Goal: Book appointment/travel/reservation

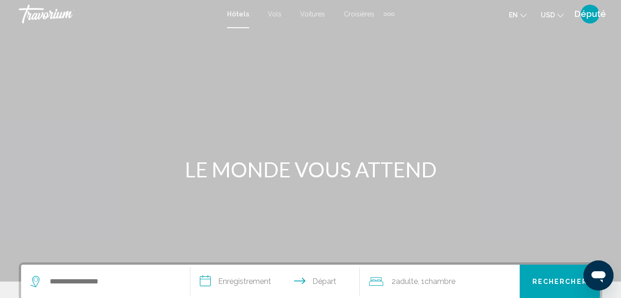
scroll to position [47, 0]
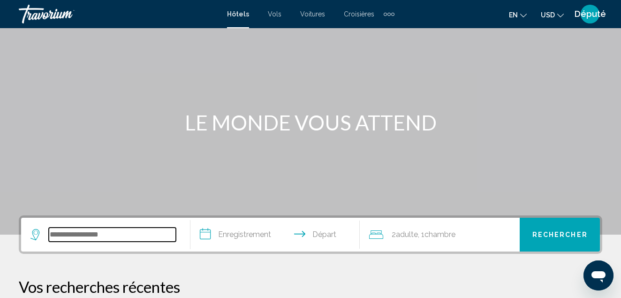
click at [77, 230] on input "Widget de recherche" at bounding box center [112, 234] width 127 height 14
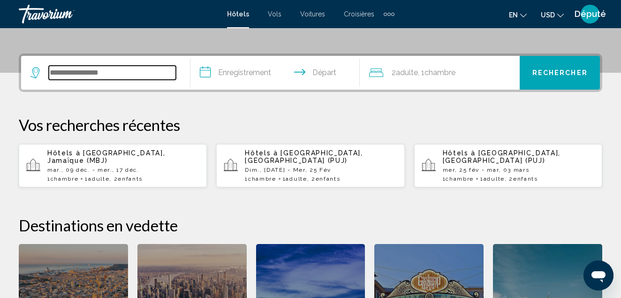
scroll to position [232, 0]
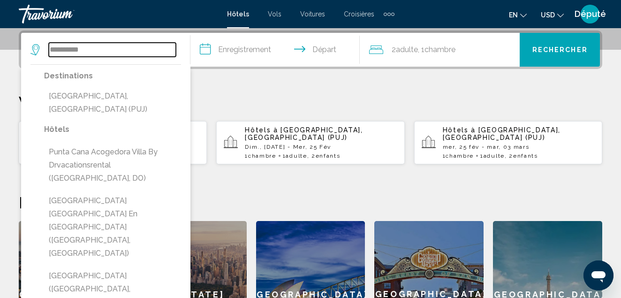
type input "**********"
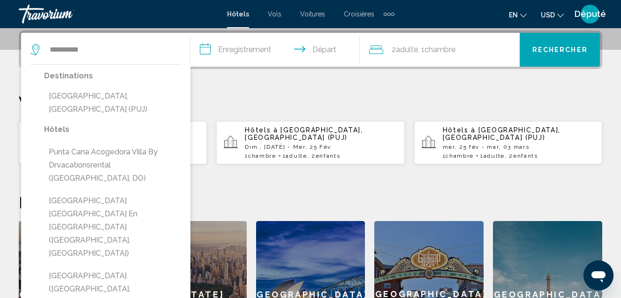
click at [315, 51] on input "**********" at bounding box center [276, 51] width 173 height 37
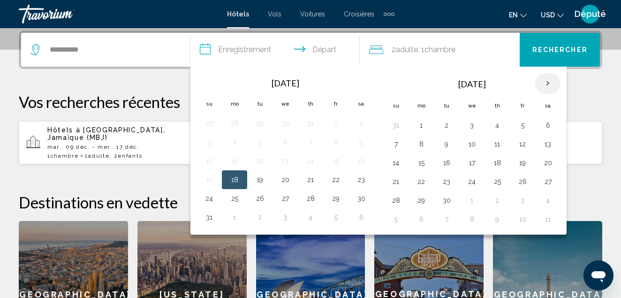
click at [545, 86] on th "Next month" at bounding box center [547, 83] width 25 height 21
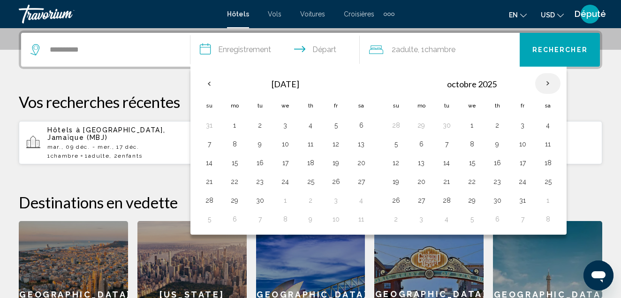
click at [545, 86] on th "Next month" at bounding box center [547, 83] width 25 height 21
click at [547, 126] on button "6" at bounding box center [547, 125] width 15 height 13
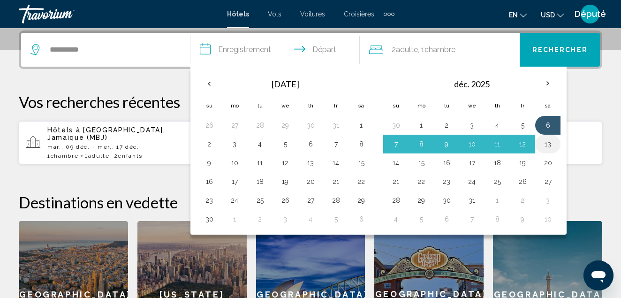
click at [542, 146] on button "13" at bounding box center [547, 143] width 15 height 13
type input "**********"
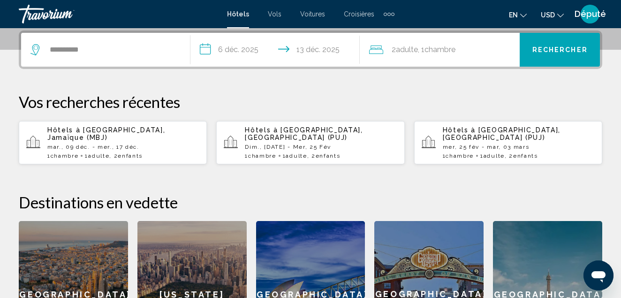
click at [409, 54] on span "2 Adult Adulte" at bounding box center [405, 49] width 26 height 13
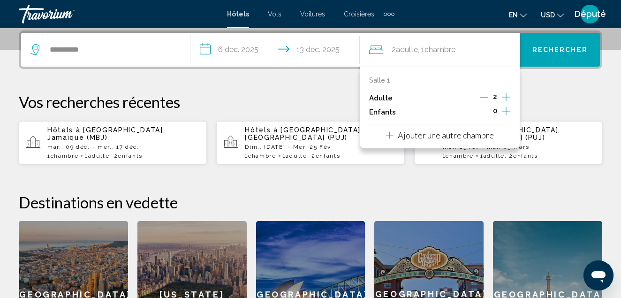
click at [479, 98] on div "Adulte 2" at bounding box center [439, 98] width 141 height 14
click at [486, 98] on icon "Décrément des adultes" at bounding box center [484, 97] width 8 height 8
click at [505, 110] on icon "Augmenter les enfants" at bounding box center [506, 111] width 8 height 11
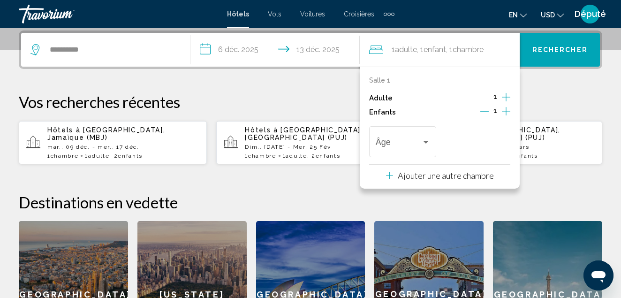
click at [505, 110] on icon "Augmenter les enfants" at bounding box center [506, 111] width 8 height 11
click at [422, 141] on div "Voyageurs : 1 adulte, 2 enfants" at bounding box center [426, 142] width 8 height 8
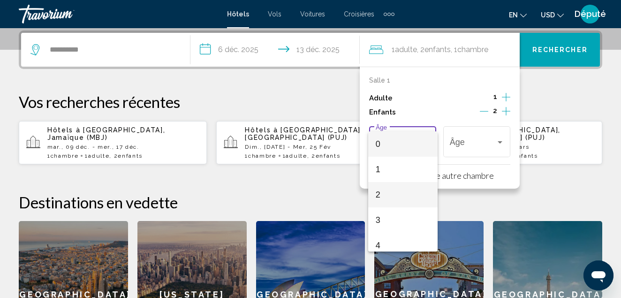
click at [390, 192] on span "2" at bounding box center [403, 194] width 54 height 25
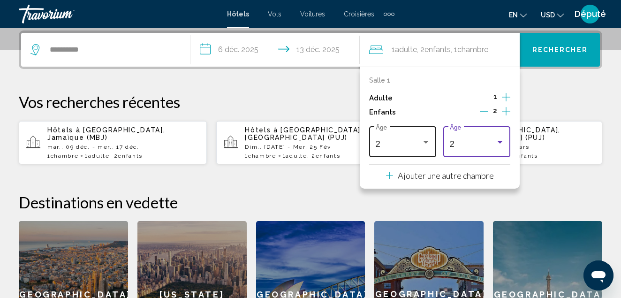
click at [422, 141] on div "Voyageurs : 1 adulte, 2 enfants" at bounding box center [426, 142] width 8 height 8
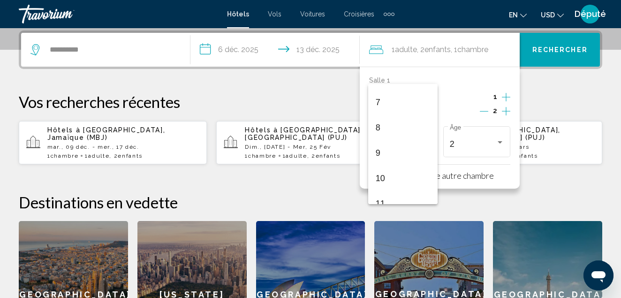
scroll to position [172, 0]
click at [373, 200] on mat-option "11" at bounding box center [402, 202] width 69 height 25
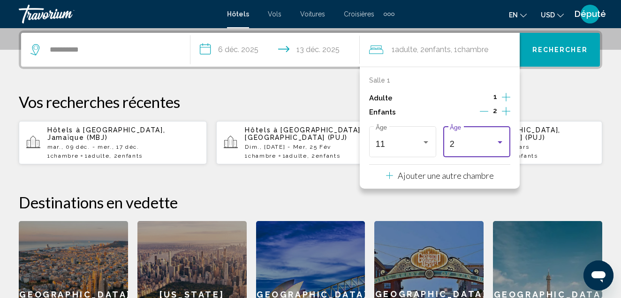
click at [502, 140] on div "Voyageurs : 1 adulte, 2 enfants" at bounding box center [500, 142] width 8 height 8
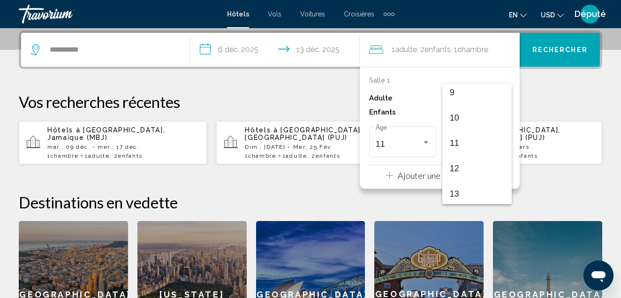
scroll to position [336, 0]
click at [451, 120] on span "14" at bounding box center [477, 115] width 54 height 25
click at [535, 53] on span "Rechercher" at bounding box center [559, 50] width 55 height 8
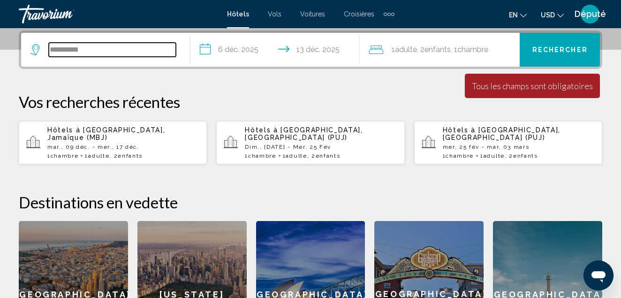
click at [77, 50] on input "**********" at bounding box center [112, 50] width 127 height 14
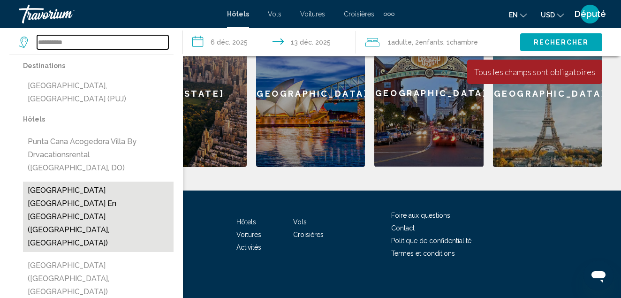
scroll to position [440, 0]
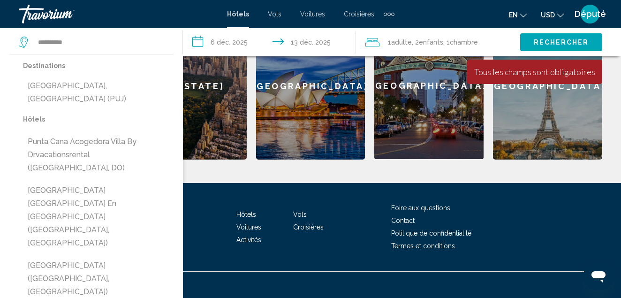
click at [10, 84] on div "Destinations Punta Cana, République dominicaine (PUJ) Hôtels Punta Cana Acogedo…" at bounding box center [91, 241] width 164 height 375
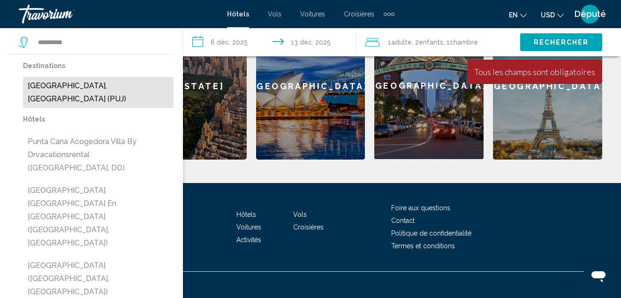
click at [71, 94] on button "Punta Cana, République dominicaine (PUJ)" at bounding box center [98, 92] width 151 height 31
type input "**********"
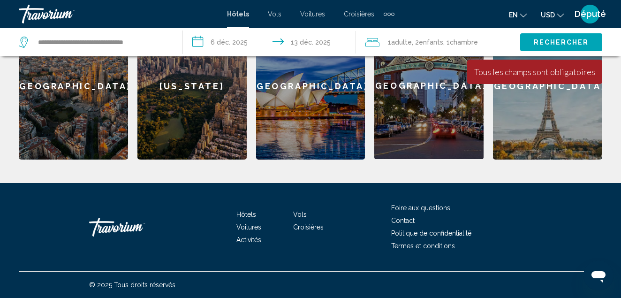
click at [549, 40] on span "Rechercher" at bounding box center [561, 43] width 55 height 8
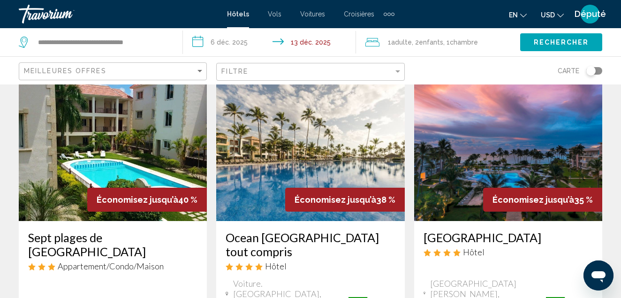
scroll to position [47, 0]
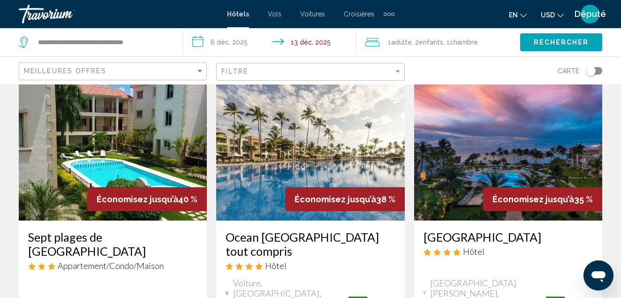
click at [374, 77] on div "Filtre" at bounding box center [311, 71] width 180 height 17
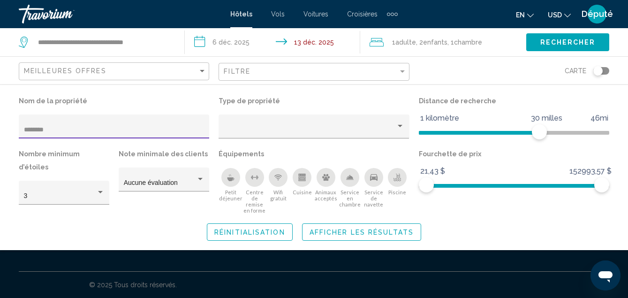
type input "********"
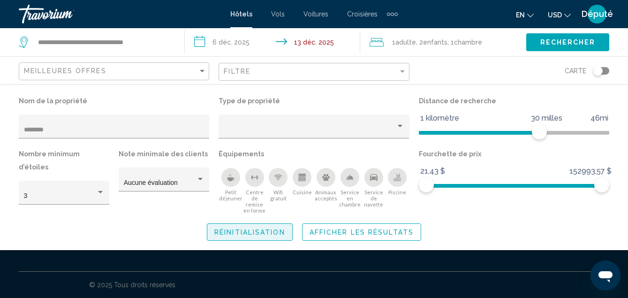
click at [262, 228] on span "Réinitialisation" at bounding box center [249, 232] width 71 height 8
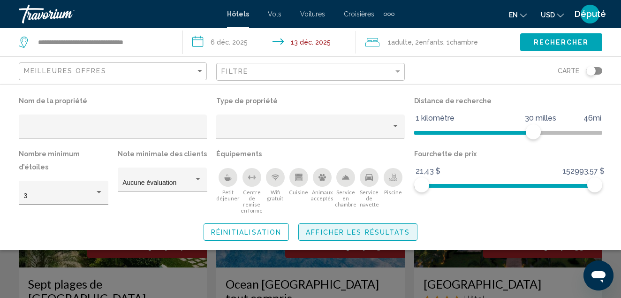
click at [385, 228] on span "Afficher les résultats" at bounding box center [358, 232] width 104 height 8
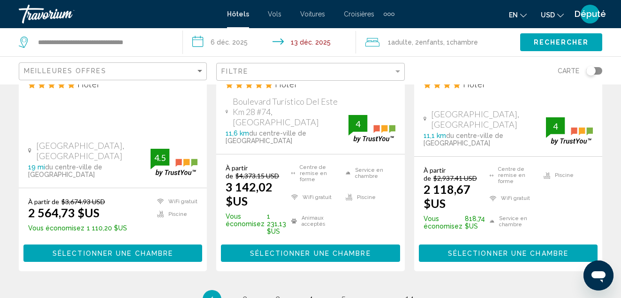
scroll to position [1454, 0]
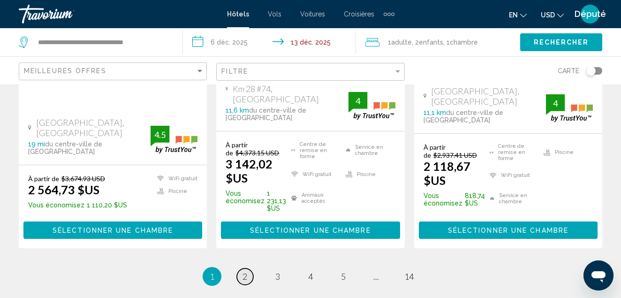
click at [241, 268] on link "page 2" at bounding box center [245, 276] width 16 height 16
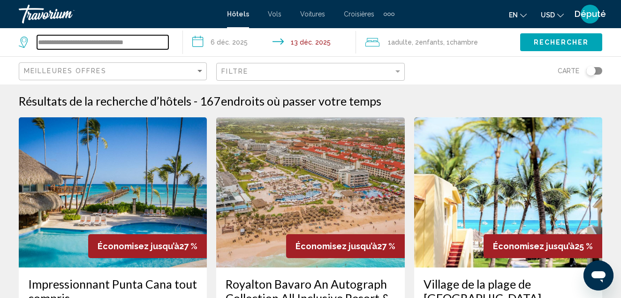
click at [97, 44] on input "**********" at bounding box center [102, 42] width 131 height 14
click at [163, 44] on input "**********" at bounding box center [102, 42] width 131 height 14
type input "*"
click at [67, 46] on input "Widget de recherche" at bounding box center [102, 42] width 131 height 14
click at [89, 48] on input "*******" at bounding box center [102, 42] width 131 height 14
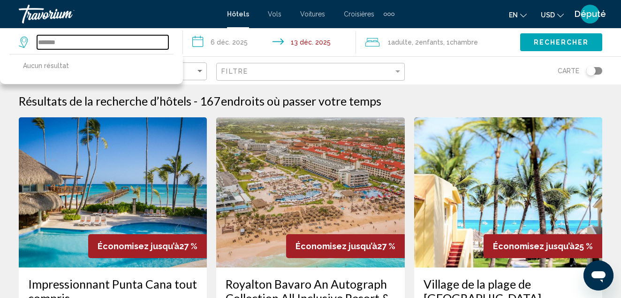
click at [87, 42] on input "*******" at bounding box center [102, 42] width 131 height 14
type input "*"
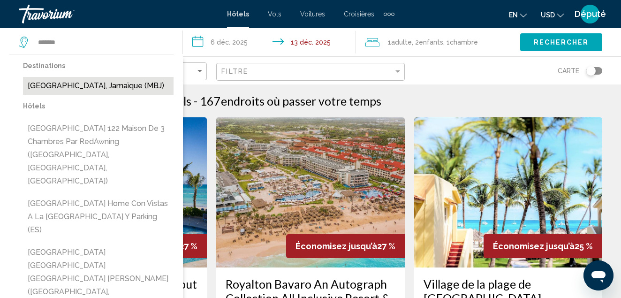
click at [87, 90] on button "Montego Bay, Jamaïque (MBJ)" at bounding box center [98, 86] width 151 height 18
type input "**********"
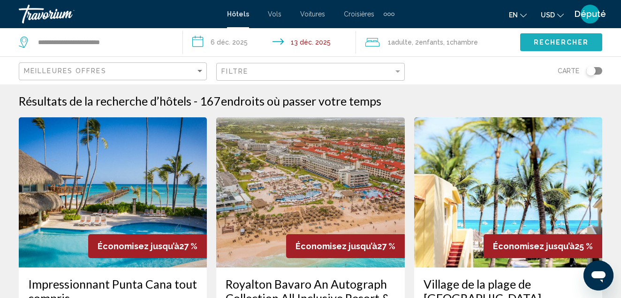
click at [568, 38] on span "Rechercher" at bounding box center [561, 42] width 55 height 8
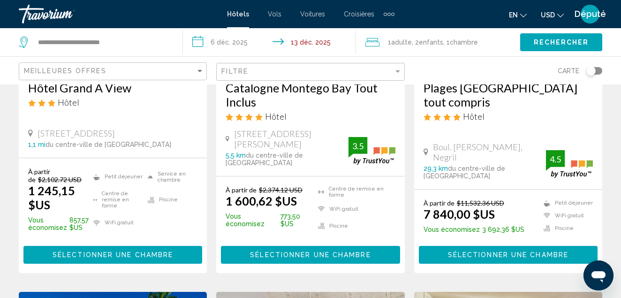
scroll to position [563, 0]
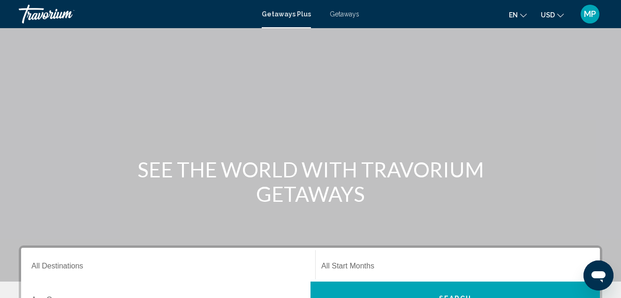
scroll to position [94, 0]
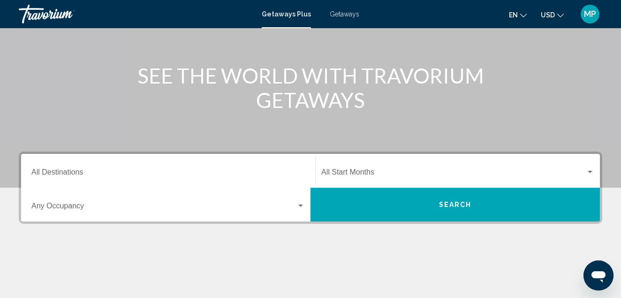
click at [301, 206] on div "Search widget" at bounding box center [300, 205] width 5 height 2
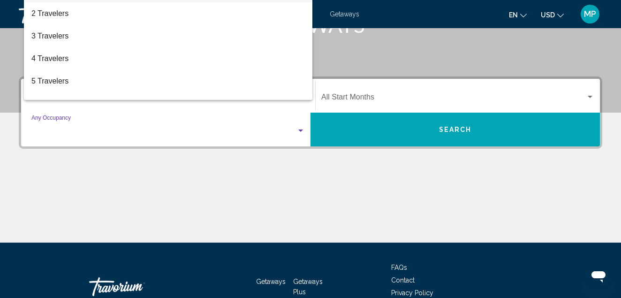
scroll to position [215, 0]
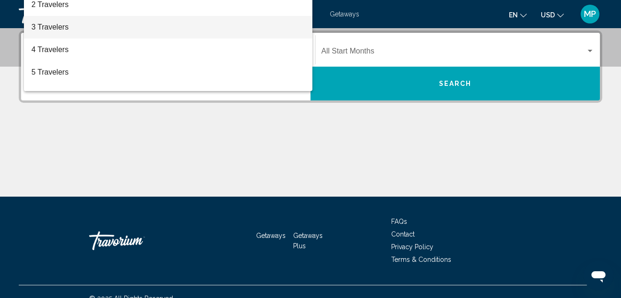
click at [55, 31] on span "3 Travelers" at bounding box center [167, 27] width 273 height 23
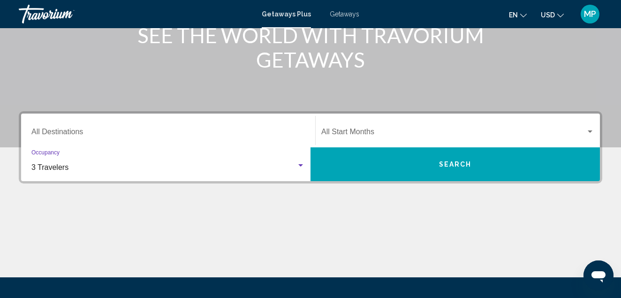
scroll to position [121, 0]
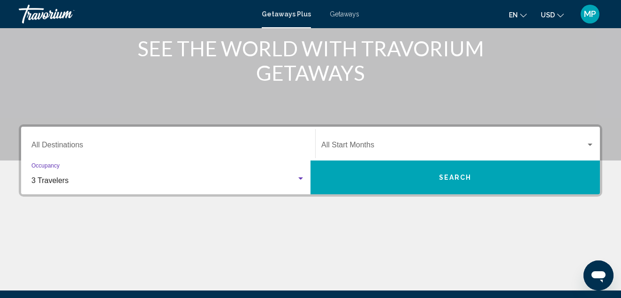
click at [591, 141] on div "Search widget" at bounding box center [590, 145] width 8 height 8
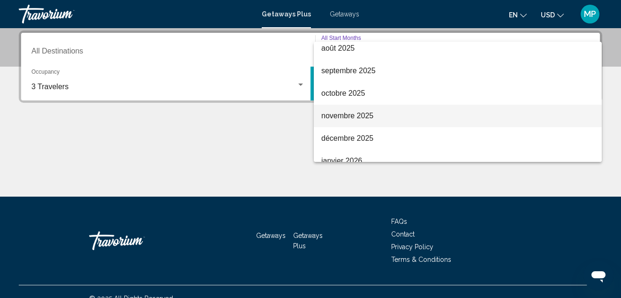
scroll to position [47, 0]
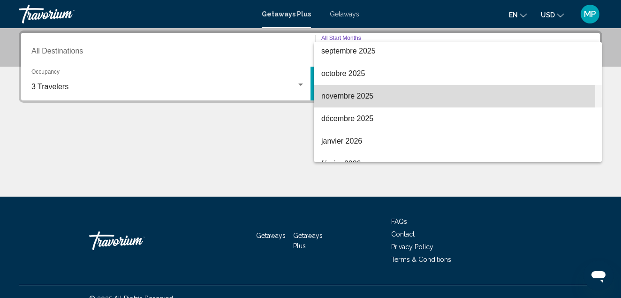
click at [364, 98] on span "novembre 2025" at bounding box center [457, 96] width 273 height 23
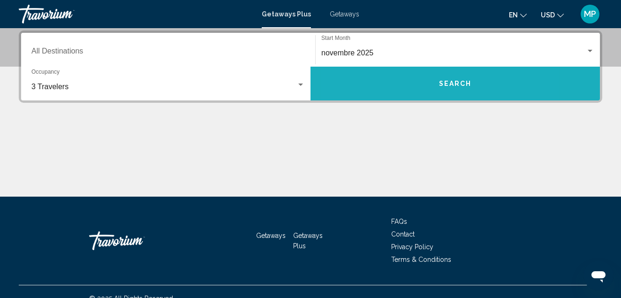
click at [401, 86] on button "Search" at bounding box center [454, 84] width 289 height 34
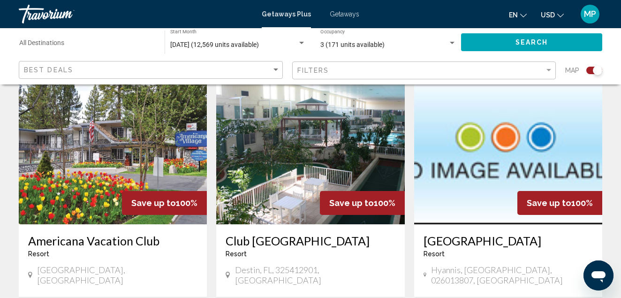
scroll to position [703, 0]
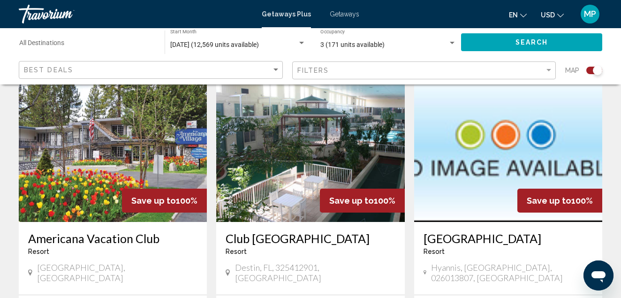
click at [520, 14] on button "en English Español Français Italiano Português русский" at bounding box center [518, 15] width 18 height 14
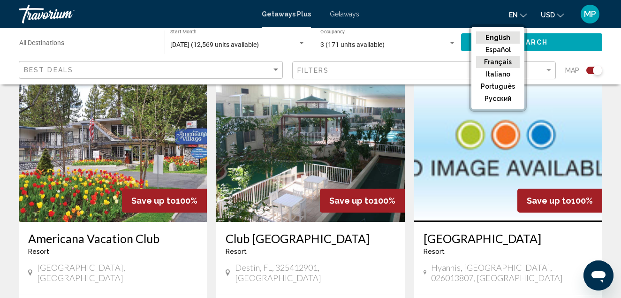
click at [498, 65] on button "Français" at bounding box center [498, 62] width 44 height 12
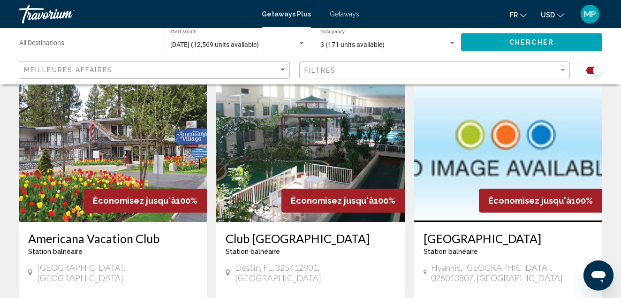
click at [555, 16] on button "USD USD ($) MXN (Mex$) CAD (Can$) GBP (£) EUR (€) AUD (A$) NZD (NZ$) CNY (CN¥)" at bounding box center [552, 15] width 23 height 14
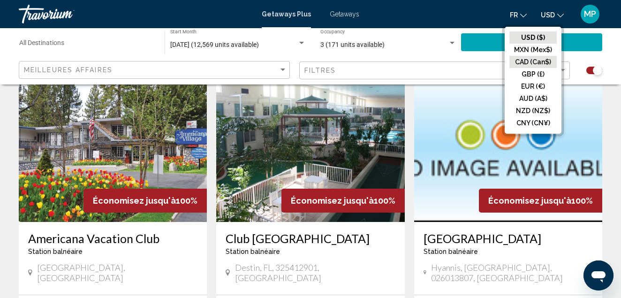
click at [523, 60] on button "CAD (Can$)" at bounding box center [532, 62] width 47 height 12
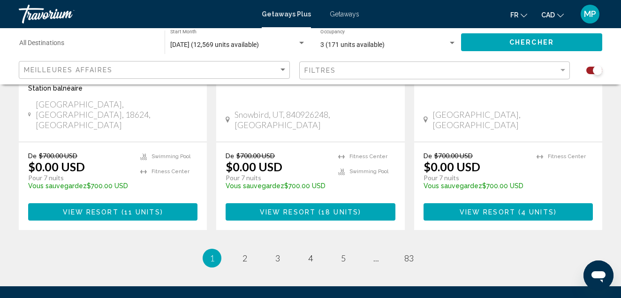
scroll to position [1564, 0]
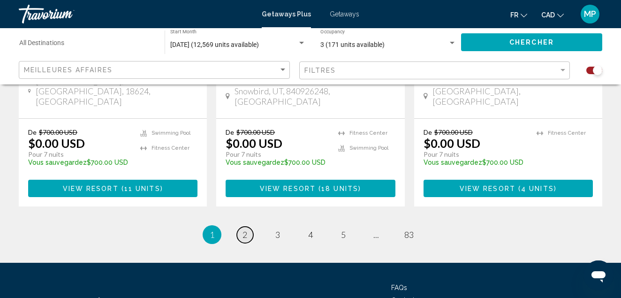
click at [245, 229] on span "2" at bounding box center [244, 234] width 5 height 10
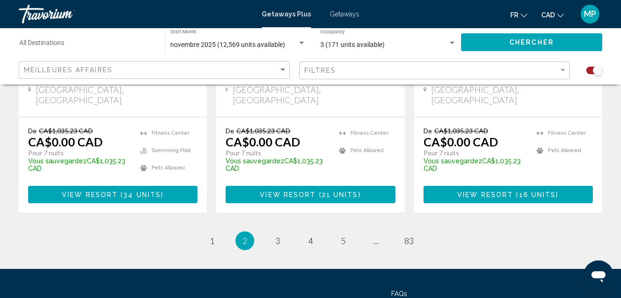
scroll to position [1593, 0]
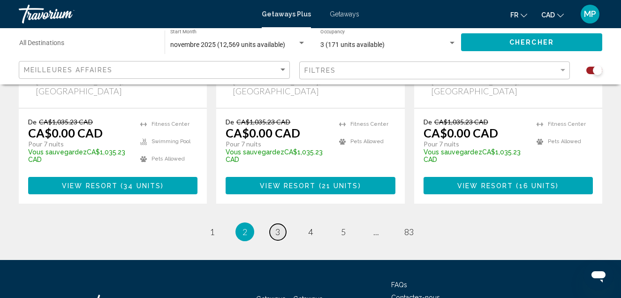
click at [274, 224] on link "page 3" at bounding box center [278, 232] width 16 height 16
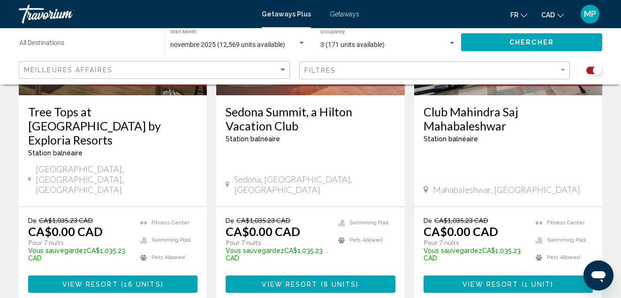
scroll to position [1547, 0]
